Goal: Check status: Check status

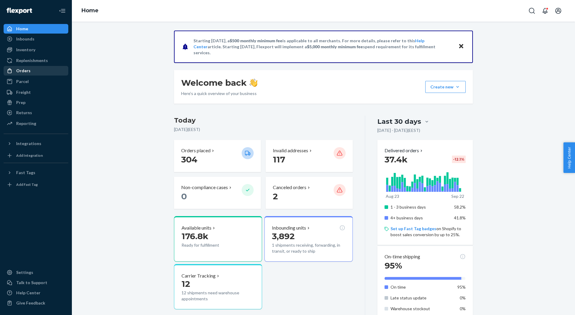
click at [22, 73] on div "Orders" at bounding box center [23, 71] width 14 height 6
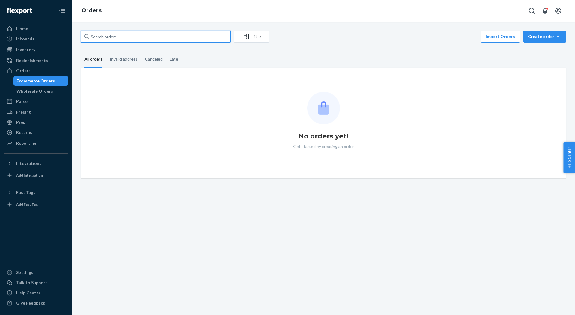
click at [132, 33] on input "text" at bounding box center [156, 37] width 150 height 12
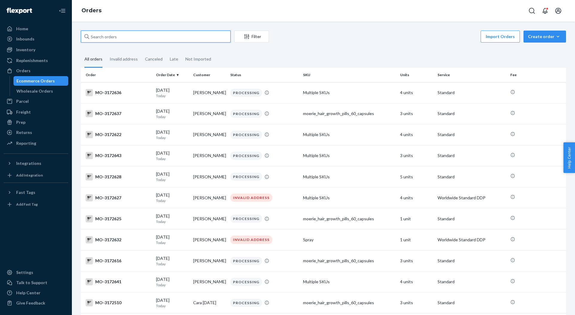
paste input "3169985"
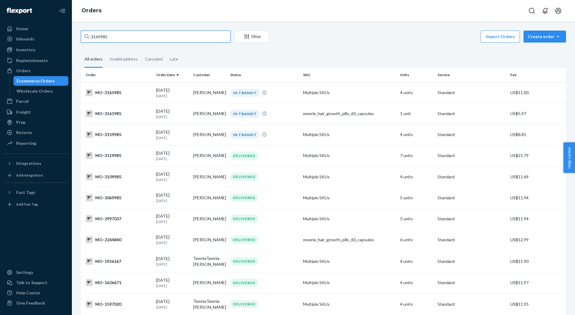
click at [175, 35] on input "3169985" at bounding box center [156, 37] width 150 height 12
paste input "7898"
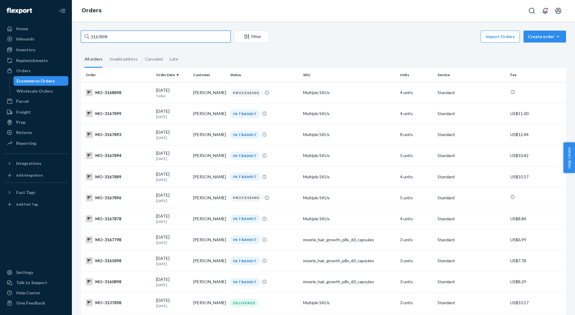
click at [141, 40] on input "3167898" at bounding box center [156, 37] width 150 height 12
paste input "[PERSON_NAME]"
click at [141, 40] on input "3167898" at bounding box center [156, 37] width 150 height 12
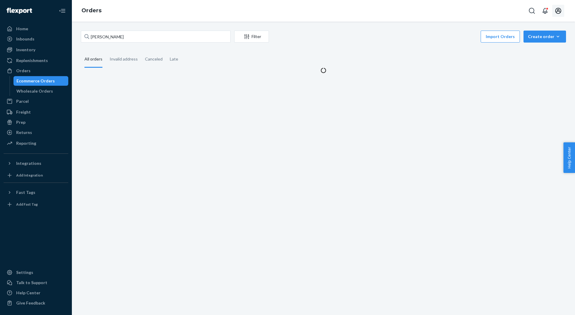
click at [431, 9] on button "Open account menu" at bounding box center [558, 11] width 12 height 12
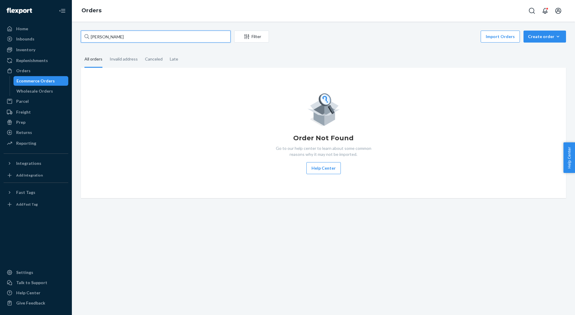
click at [137, 35] on input "[PERSON_NAME]" at bounding box center [156, 37] width 150 height 12
paste input "3164733"
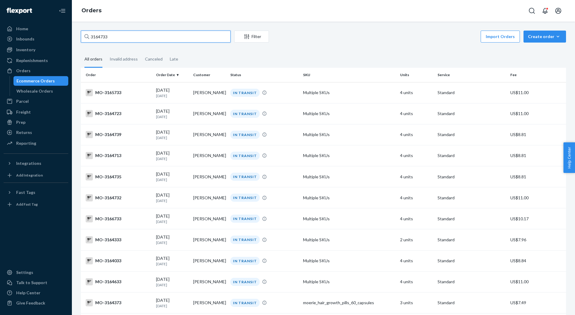
click at [142, 36] on input "3164733" at bounding box center [156, 37] width 150 height 12
paste input "5900"
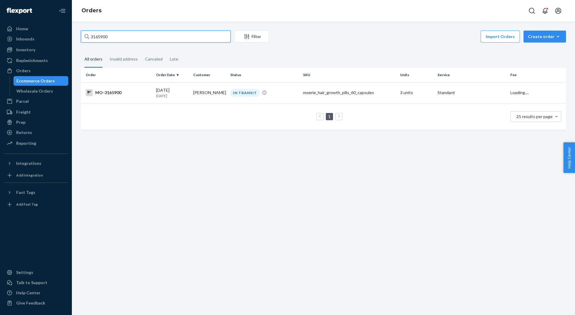
type input "3165900"
click at [104, 95] on div "MO-3165900" at bounding box center [119, 92] width 66 height 7
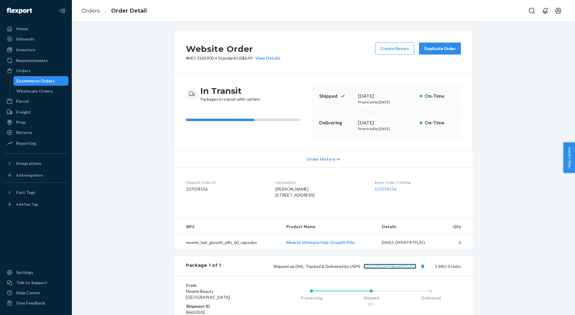
click at [380, 236] on link "9261290339708164035307" at bounding box center [390, 266] width 53 height 5
click at [49, 71] on div "Orders" at bounding box center [35, 70] width 63 height 8
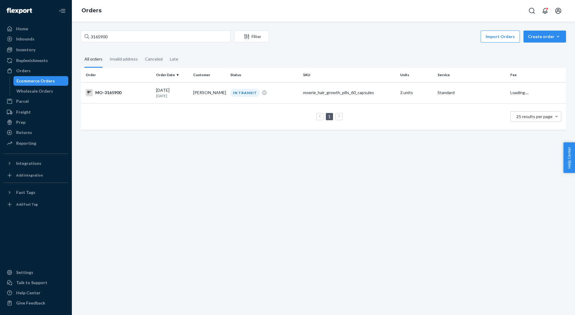
click at [131, 29] on div "3165900 Filter Import Orders Create order Ecommerce order Removal order All ord…" at bounding box center [323, 168] width 503 height 293
click at [128, 34] on input "3165900" at bounding box center [156, 37] width 150 height 12
paste input "55174"
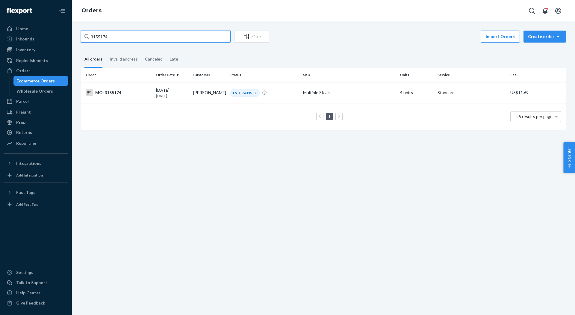
type input "3155174"
click at [112, 93] on div "MO-3155174" at bounding box center [119, 92] width 66 height 7
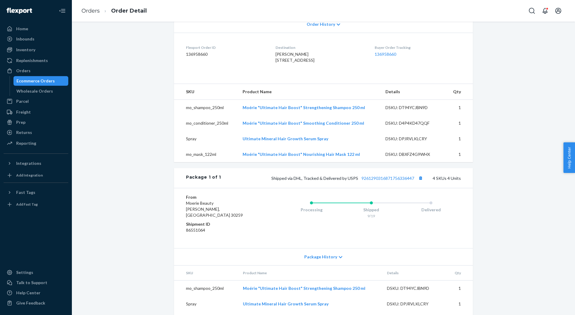
scroll to position [167, 0]
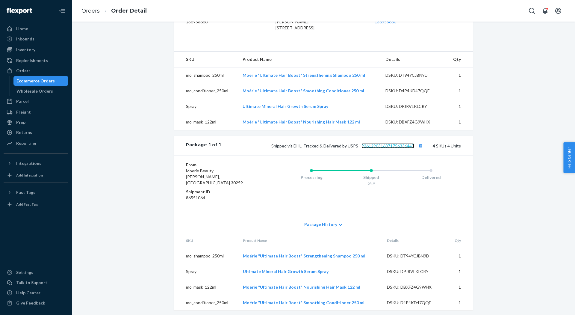
click at [394, 148] on link "9261290316871756336447" at bounding box center [387, 145] width 53 height 5
click at [31, 71] on div "Orders" at bounding box center [35, 70] width 63 height 8
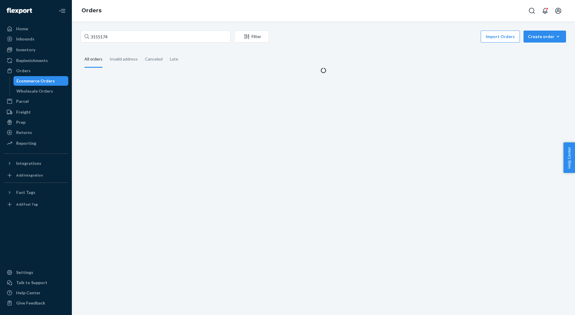
click at [137, 43] on div "3155174 Filter Import Orders Create order Ecommerce order Removal order" at bounding box center [323, 37] width 485 height 13
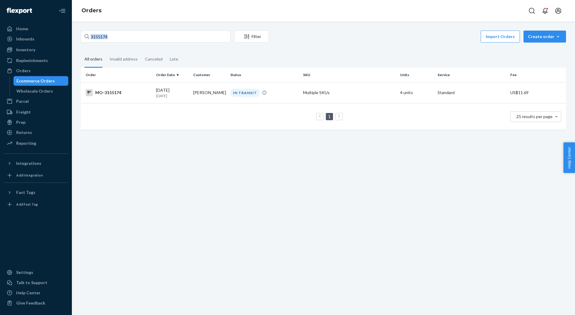
click at [137, 43] on div "3155174 Filter Import Orders Create order Ecommerce order Removal order" at bounding box center [323, 37] width 485 height 13
click at [135, 36] on input "3155174" at bounding box center [156, 37] width 150 height 12
paste input "09198"
type input "3109198"
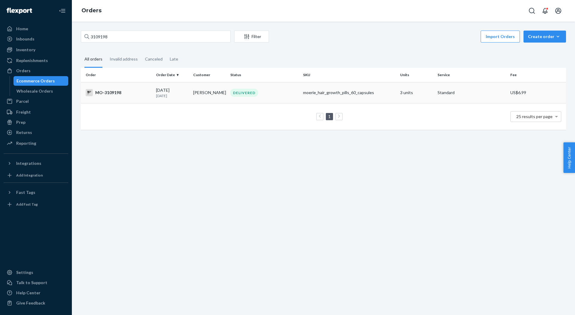
click at [112, 95] on div "MO-3109198" at bounding box center [119, 92] width 66 height 7
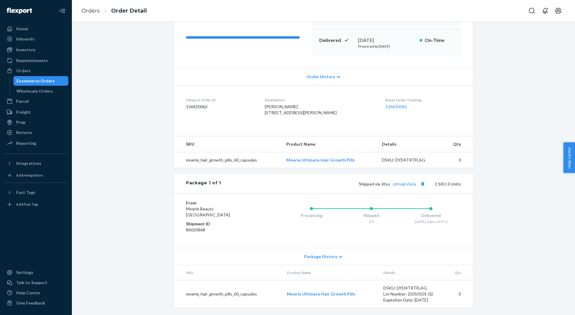
scroll to position [93, 0]
click at [401, 185] on link "jztnvgrsfa3a" at bounding box center [404, 183] width 23 height 5
drag, startPoint x: 42, startPoint y: 70, endPoint x: 60, endPoint y: 65, distance: 18.5
click at [42, 70] on div "Orders" at bounding box center [35, 70] width 63 height 8
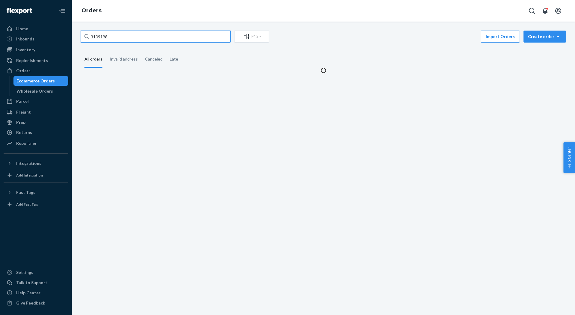
click at [132, 33] on input "3109198" at bounding box center [156, 37] width 150 height 12
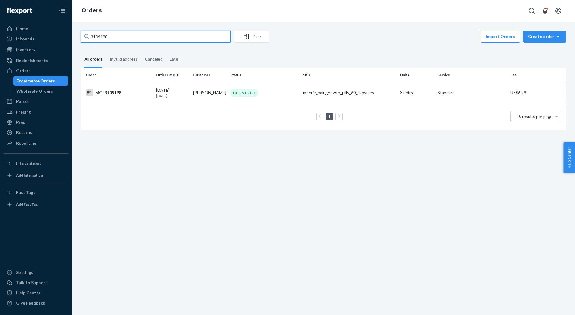
click at [132, 33] on input "3109198" at bounding box center [156, 37] width 150 height 12
paste input "46779"
type input "3146779"
click at [110, 99] on td "MO-3146779" at bounding box center [117, 92] width 73 height 21
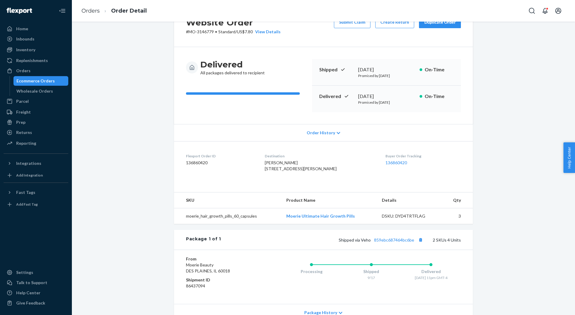
scroll to position [27, 0]
click at [42, 75] on div "Orders Ecommerce Orders Wholesale Orders" at bounding box center [36, 81] width 65 height 30
click at [43, 74] on div "Orders" at bounding box center [35, 70] width 63 height 8
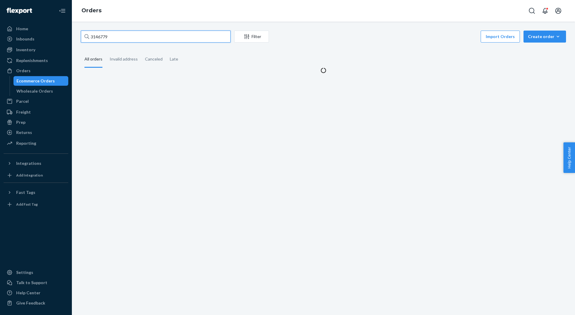
click at [117, 39] on input "3146779" at bounding box center [156, 37] width 150 height 12
paste input "087111"
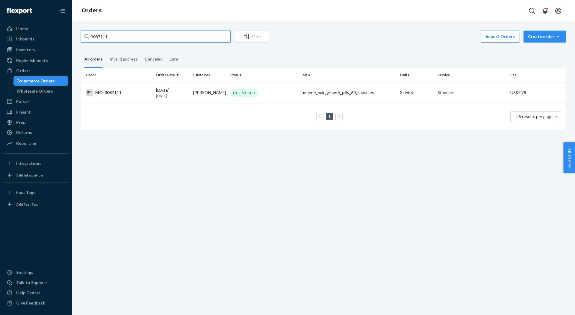
type input "3087111"
click at [117, 94] on div "MO-3087111" at bounding box center [119, 92] width 66 height 7
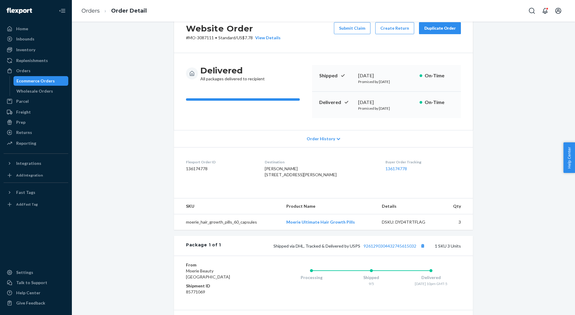
scroll to position [20, 0]
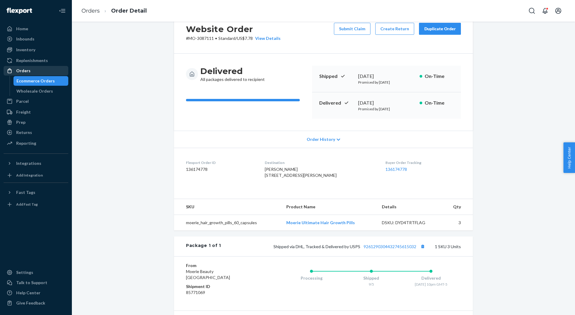
click at [44, 72] on div "Orders" at bounding box center [35, 70] width 63 height 8
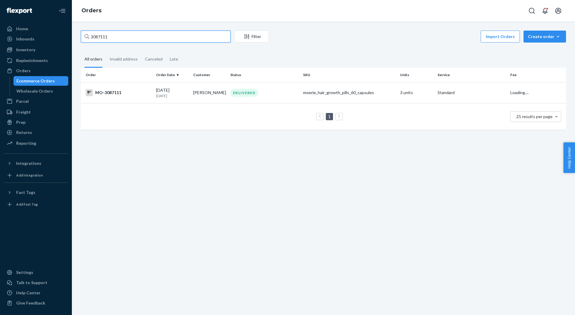
click at [151, 41] on input "3087111" at bounding box center [156, 37] width 150 height 12
paste input "04207"
type input "3004207"
click at [106, 91] on div "MO-3004207" at bounding box center [119, 92] width 66 height 7
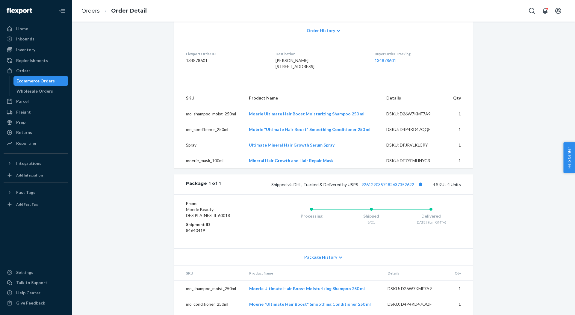
scroll to position [175, 0]
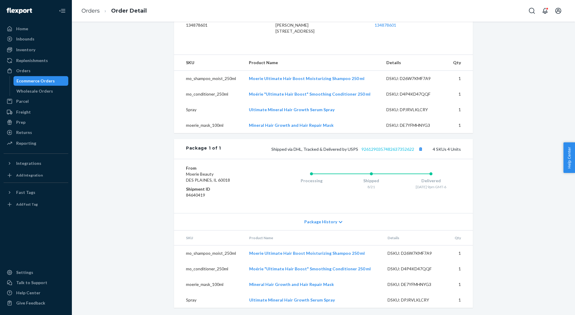
drag, startPoint x: 376, startPoint y: 152, endPoint x: 370, endPoint y: 150, distance: 5.4
click at [370, 150] on link "9261290357482637352622" at bounding box center [387, 148] width 53 height 5
drag, startPoint x: 34, startPoint y: 72, endPoint x: 39, endPoint y: 69, distance: 6.3
click at [34, 72] on div "Orders" at bounding box center [35, 70] width 63 height 8
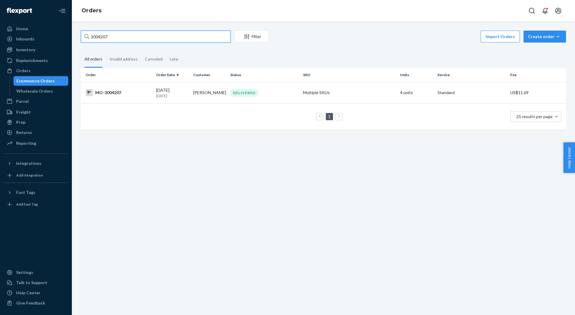
click at [110, 37] on input "3004207" at bounding box center [156, 37] width 150 height 12
paste input "160579"
type input "3160579"
click at [109, 90] on div "MO-3160579" at bounding box center [119, 92] width 66 height 7
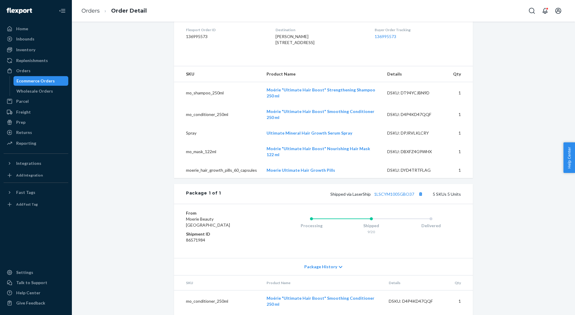
scroll to position [226, 0]
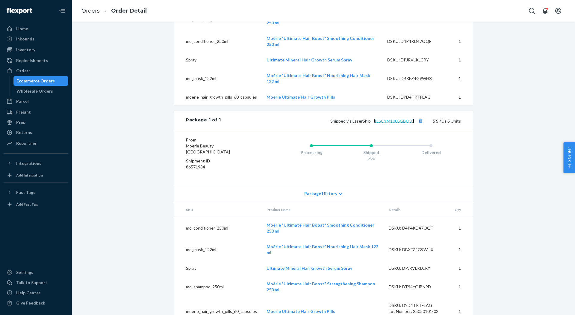
click at [389, 123] on link "1LSCYM1005GBO37" at bounding box center [394, 120] width 40 height 5
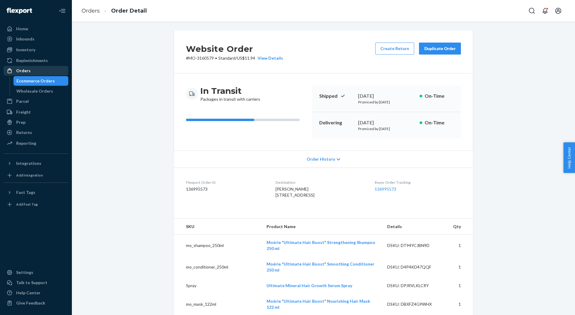
click at [43, 68] on div "Orders" at bounding box center [35, 70] width 63 height 8
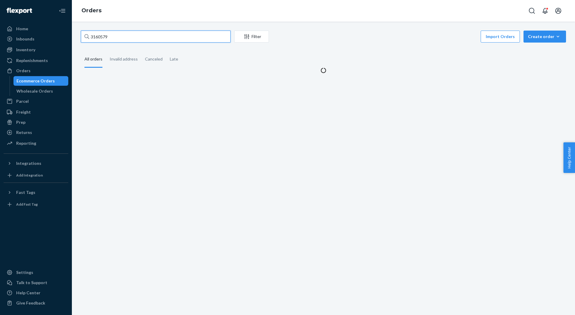
click at [127, 39] on input "3160579" at bounding box center [156, 37] width 150 height 12
paste input "4733"
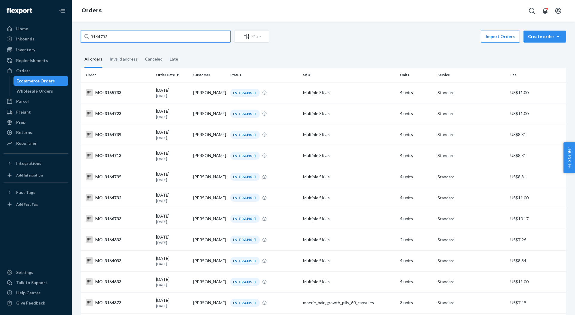
click at [140, 39] on input "3164733" at bounding box center [156, 37] width 150 height 12
paste input "02985"
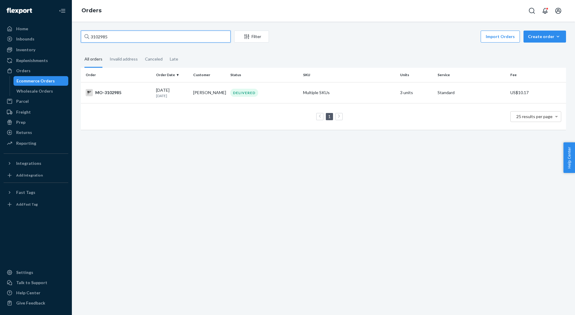
click at [151, 36] on input "3102985" at bounding box center [156, 37] width 150 height 12
paste input "2951290"
click at [150, 40] on input "2951290" at bounding box center [156, 37] width 150 height 12
paste input "3162904"
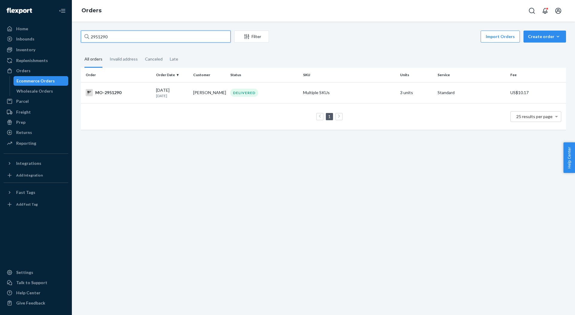
click at [150, 40] on input "2951290" at bounding box center [156, 37] width 150 height 12
click at [165, 37] on input "3162904" at bounding box center [156, 37] width 150 height 12
paste input "07597"
click at [159, 42] on input "3107597" at bounding box center [156, 37] width 150 height 12
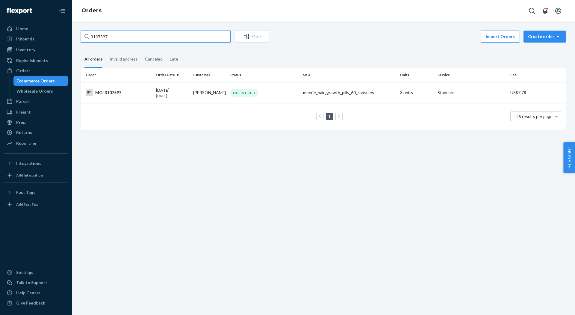
click at [159, 42] on input "3107597" at bounding box center [156, 37] width 150 height 12
paste input "61519"
type input "3161519"
